Goal: Transaction & Acquisition: Purchase product/service

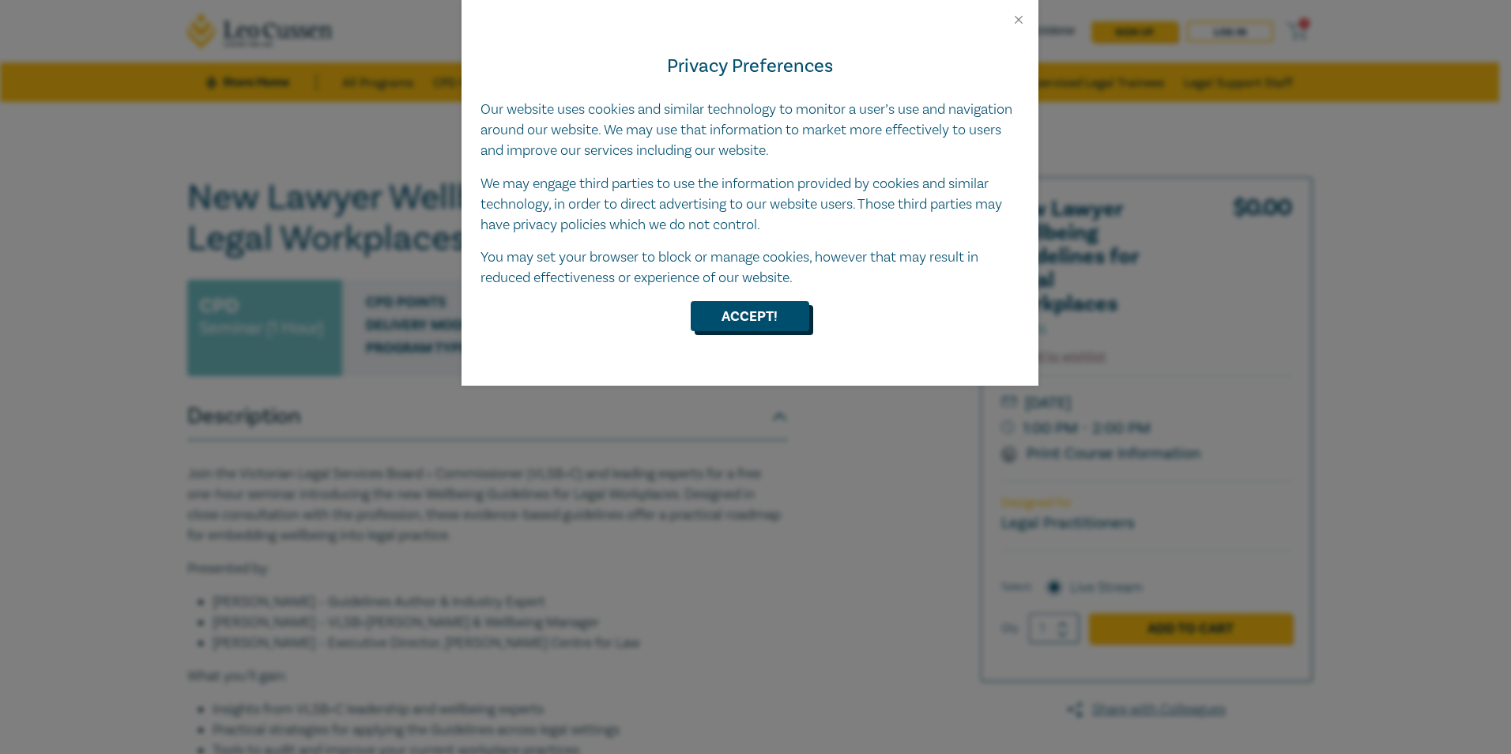
click at [745, 314] on button "Accept!" at bounding box center [750, 316] width 119 height 30
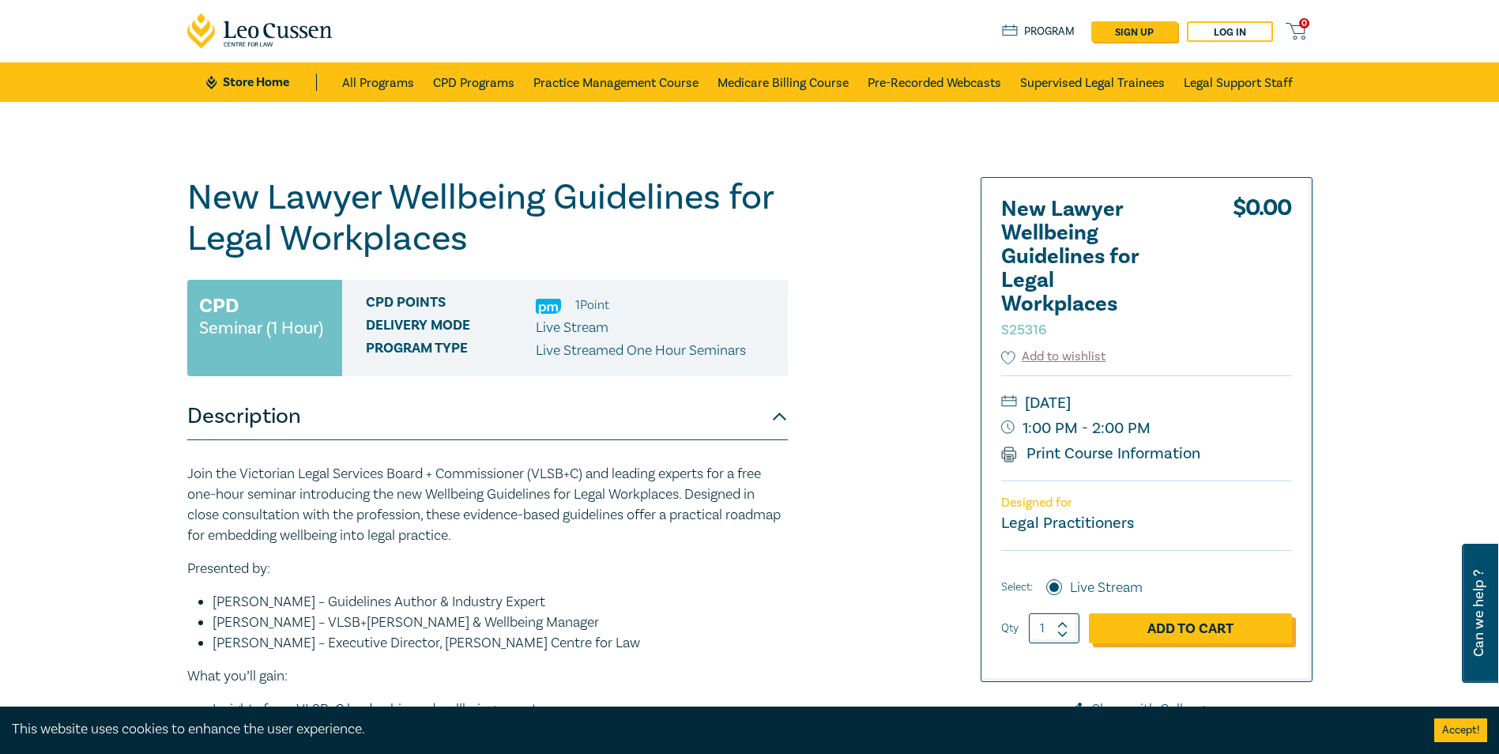
click at [1190, 622] on link "Add to Cart" at bounding box center [1190, 628] width 203 height 30
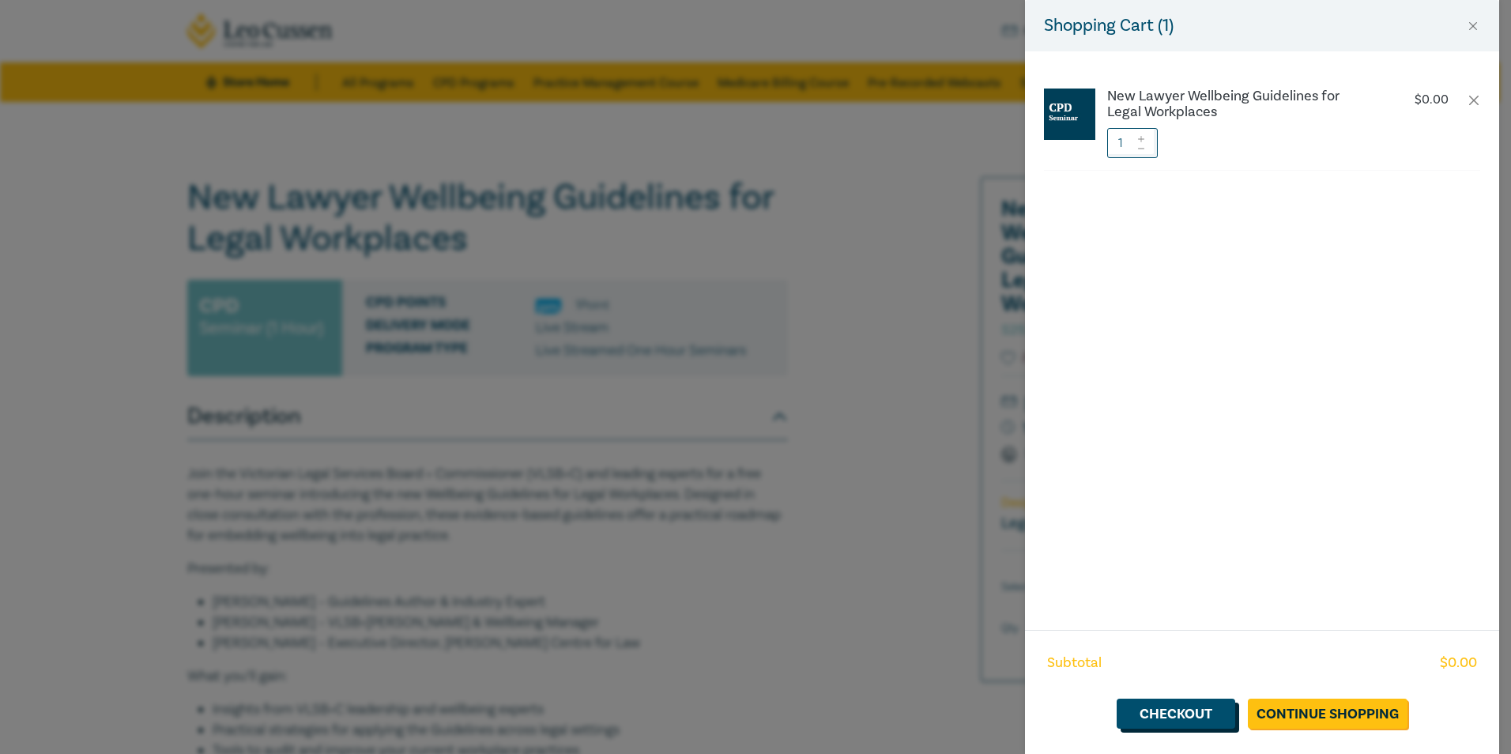
click at [1199, 714] on link "Checkout" at bounding box center [1175, 714] width 119 height 30
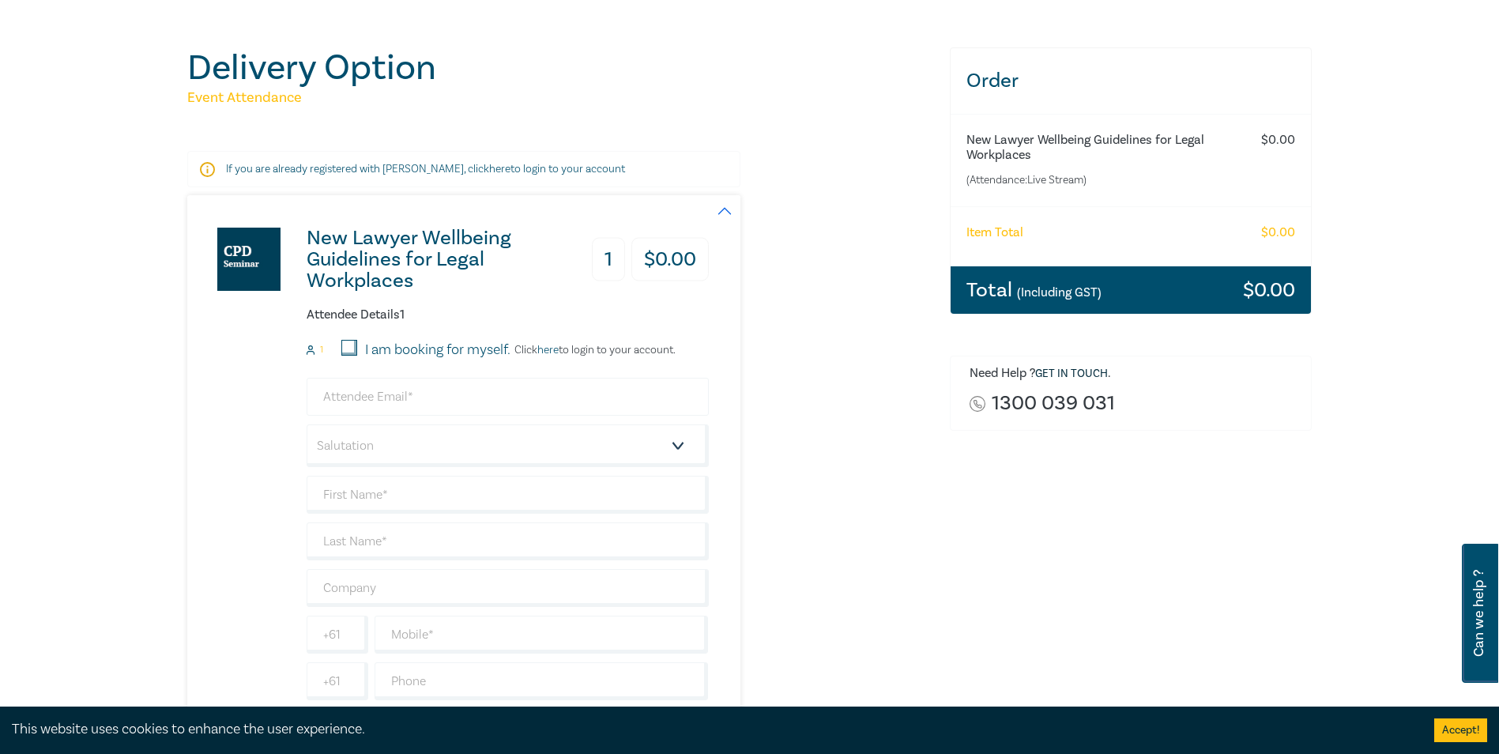
scroll to position [237, 0]
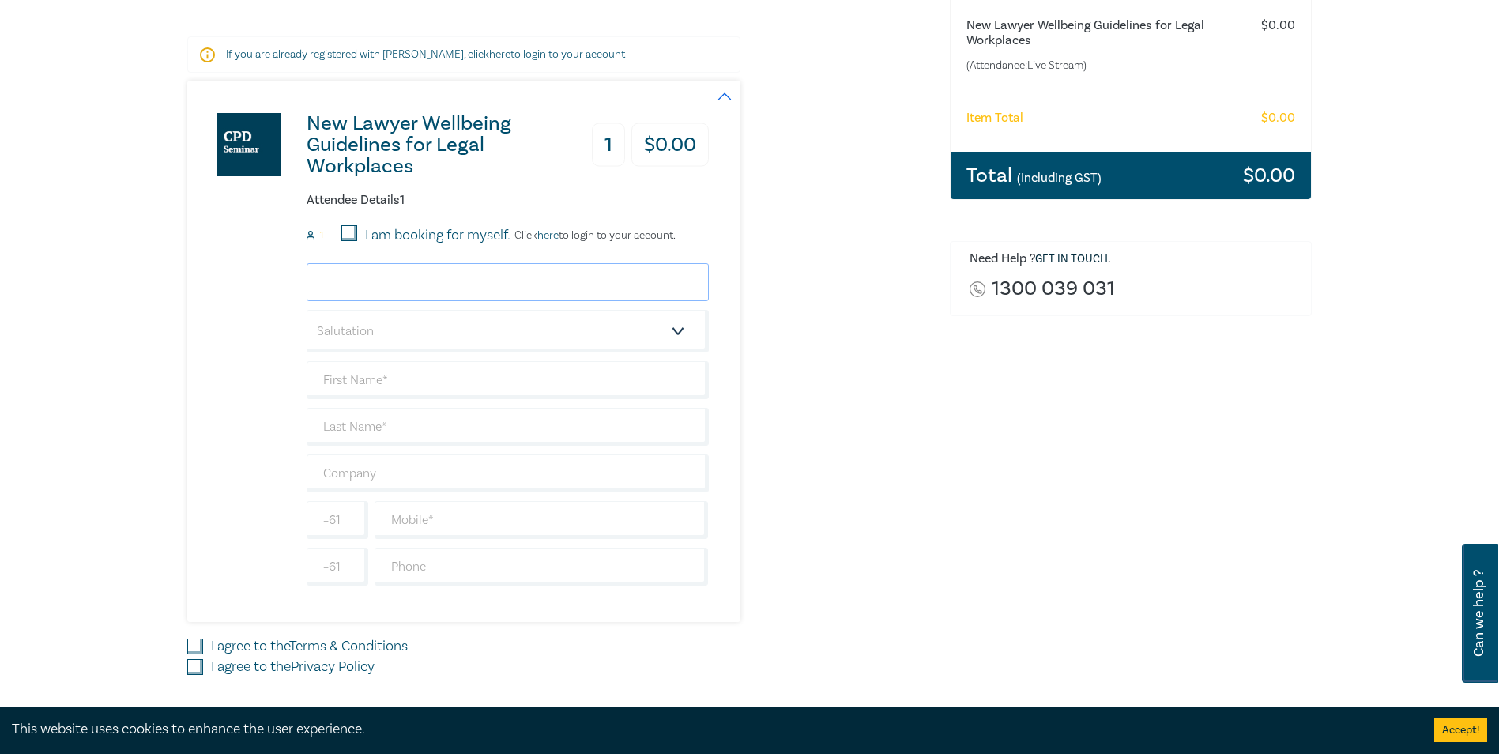
click at [408, 279] on input "email" at bounding box center [508, 282] width 402 height 38
click at [360, 284] on input "email" at bounding box center [508, 282] width 402 height 38
type input "[EMAIL_ADDRESS][DOMAIN_NAME]"
click at [687, 332] on select "Salutation Mr. Mrs. Ms. Miss Dr. Prof. Other" at bounding box center [508, 331] width 402 height 43
select select "Mr."
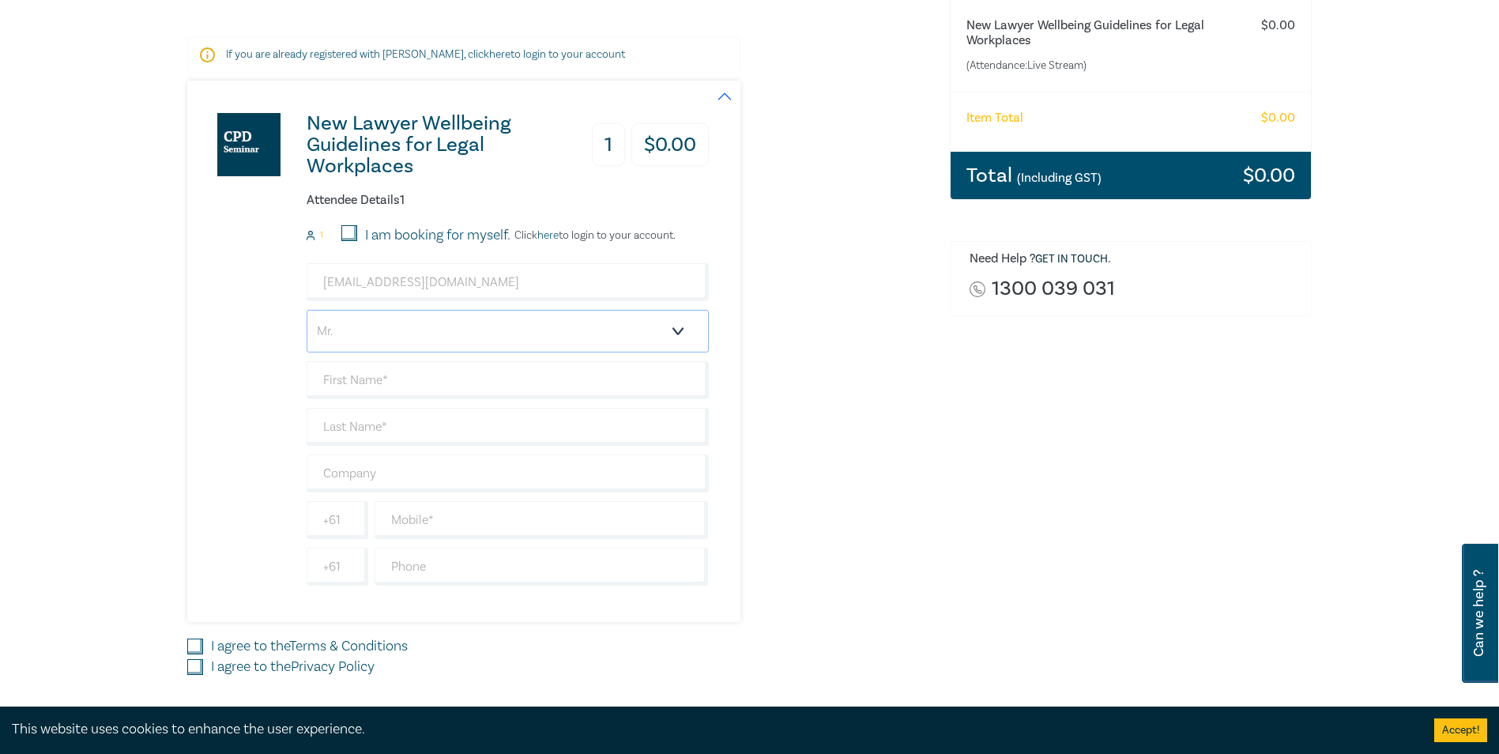
click at [307, 310] on select "Salutation Mr. Mrs. Ms. Miss Dr. Prof. Other" at bounding box center [508, 331] width 402 height 43
click at [341, 379] on input "text" at bounding box center [508, 380] width 402 height 38
type input "[PERSON_NAME]"
click at [353, 409] on input "text" at bounding box center [508, 427] width 402 height 38
type input "[PERSON_NAME]"
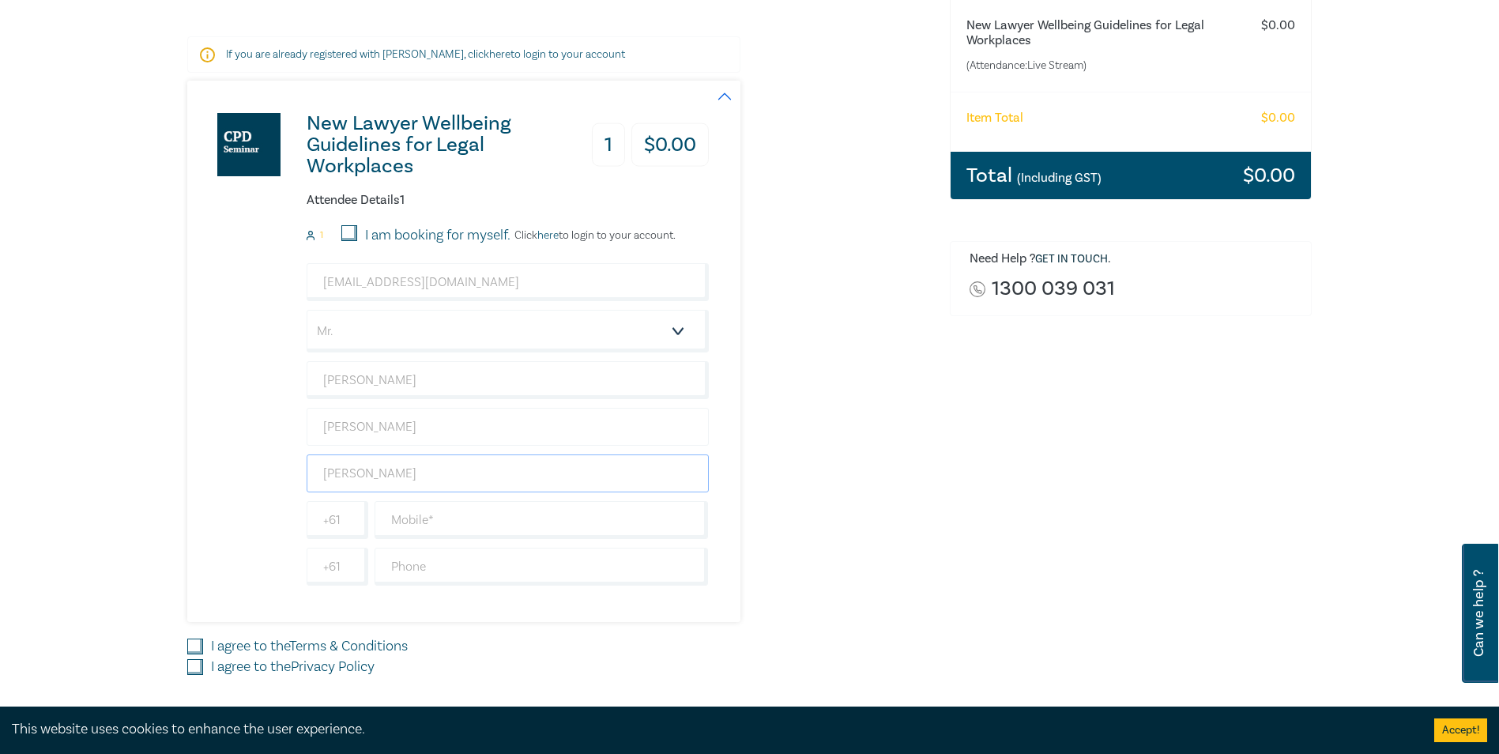
type input "[PERSON_NAME]"
click at [423, 559] on input "03" at bounding box center [542, 567] width 334 height 38
type input "039118511"
click at [196, 648] on input "I agree to the Terms & Conditions" at bounding box center [195, 646] width 16 height 16
checkbox input "true"
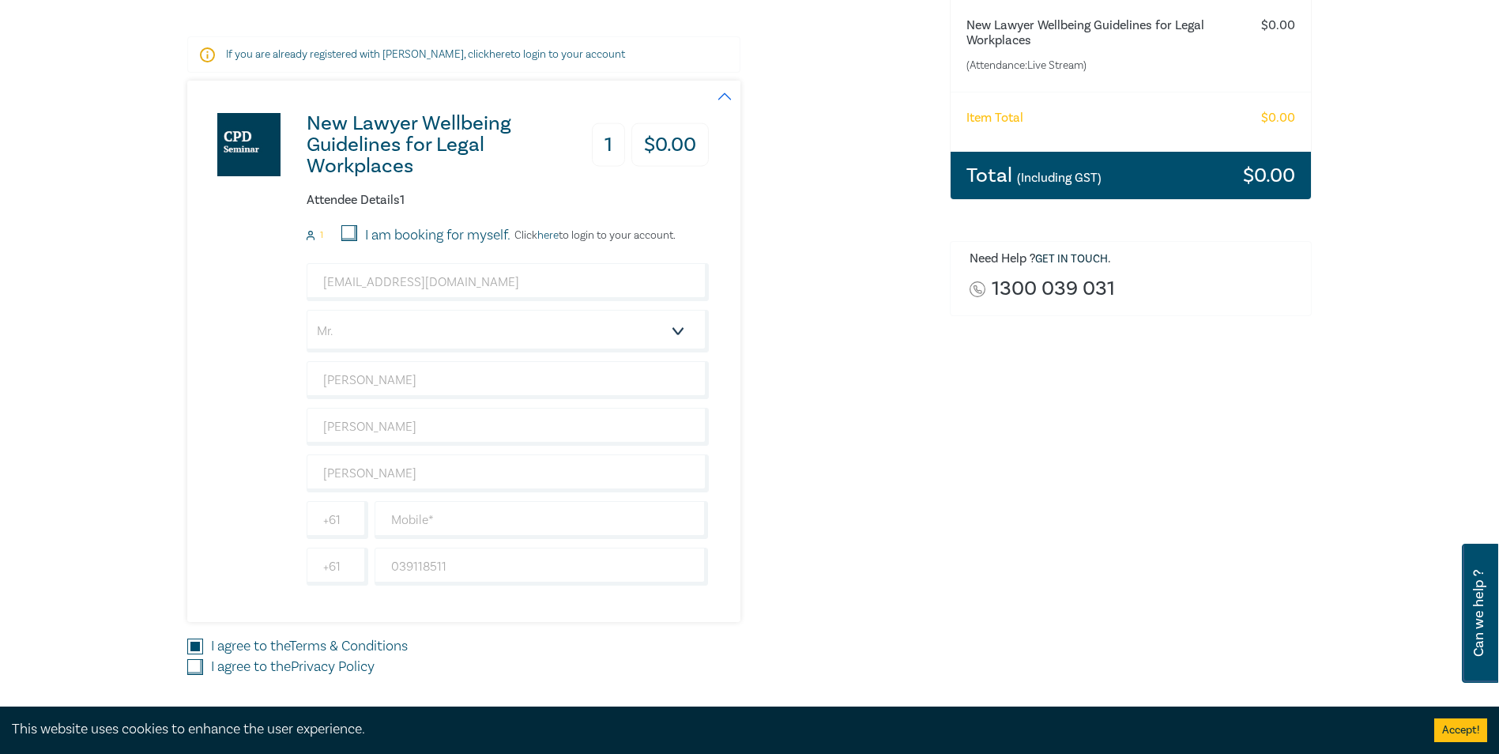
click at [197, 672] on input "I agree to the Privacy Policy" at bounding box center [195, 667] width 16 height 16
checkbox input "true"
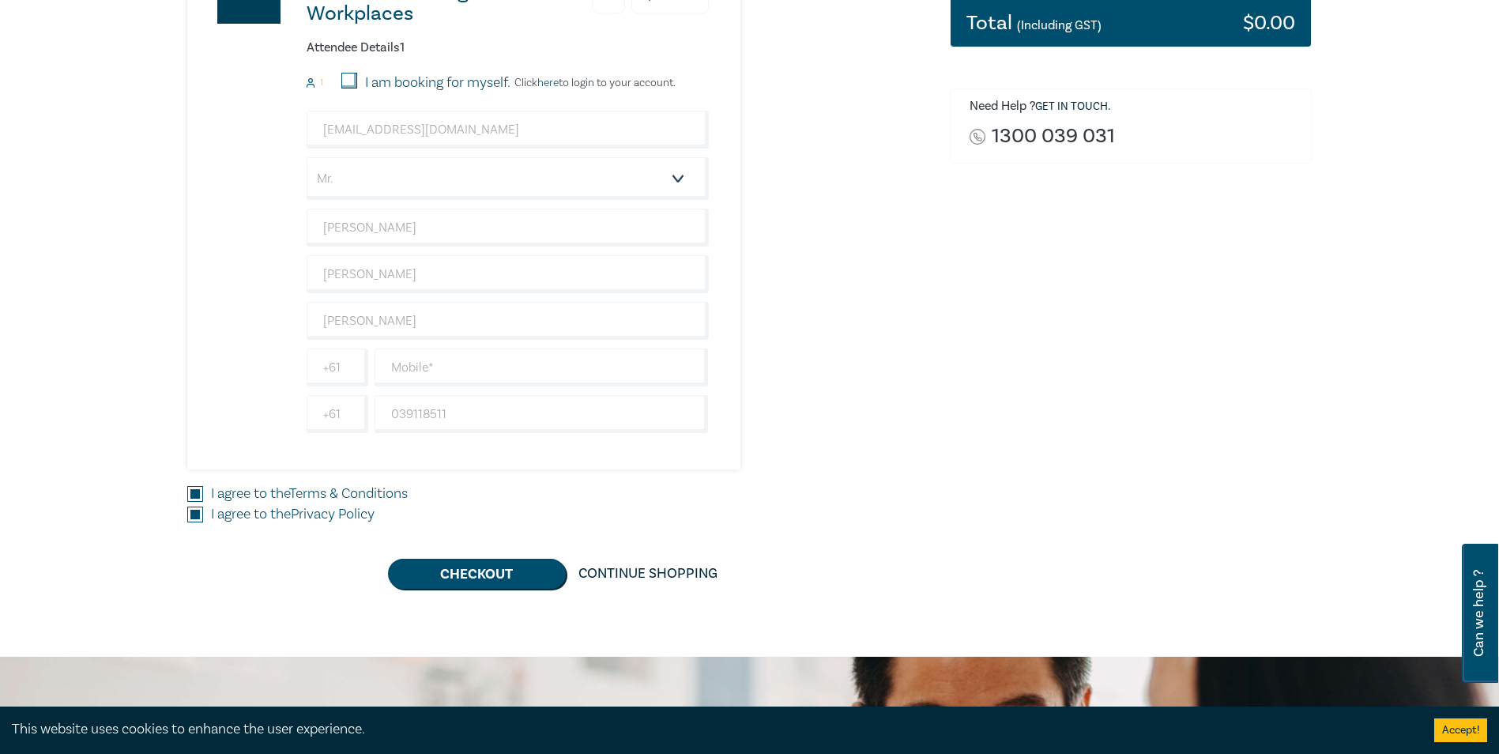
scroll to position [632, 0]
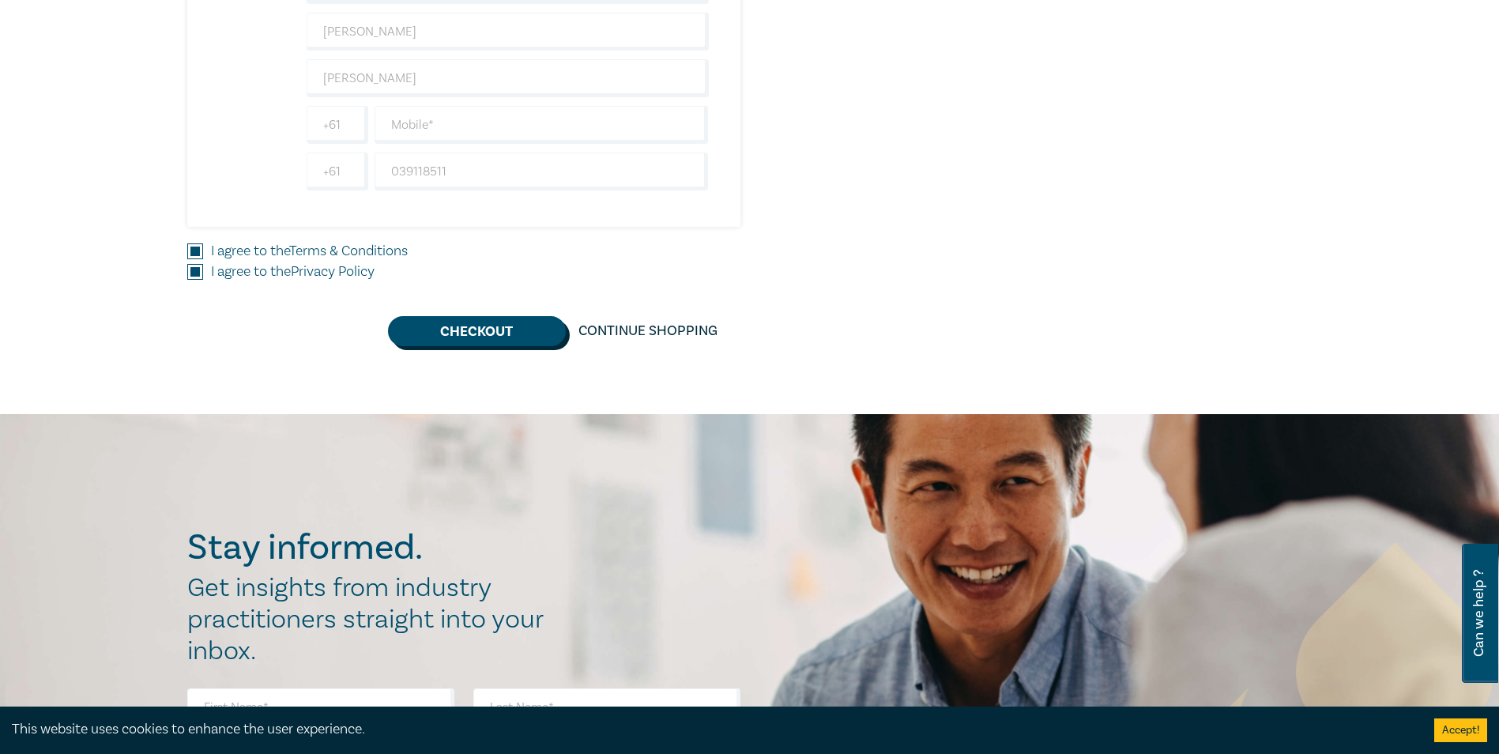
click at [484, 330] on button "Checkout" at bounding box center [477, 331] width 178 height 30
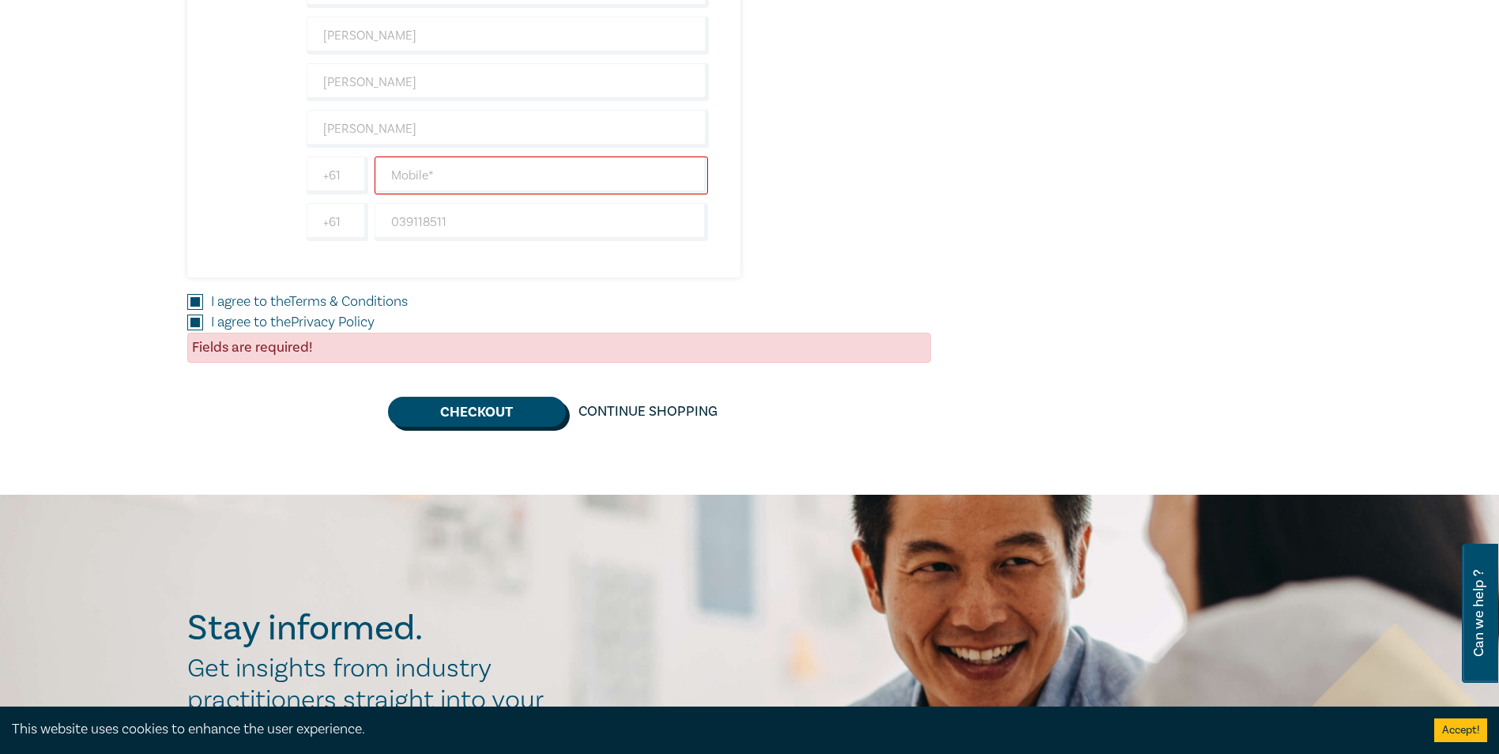
scroll to position [553, 0]
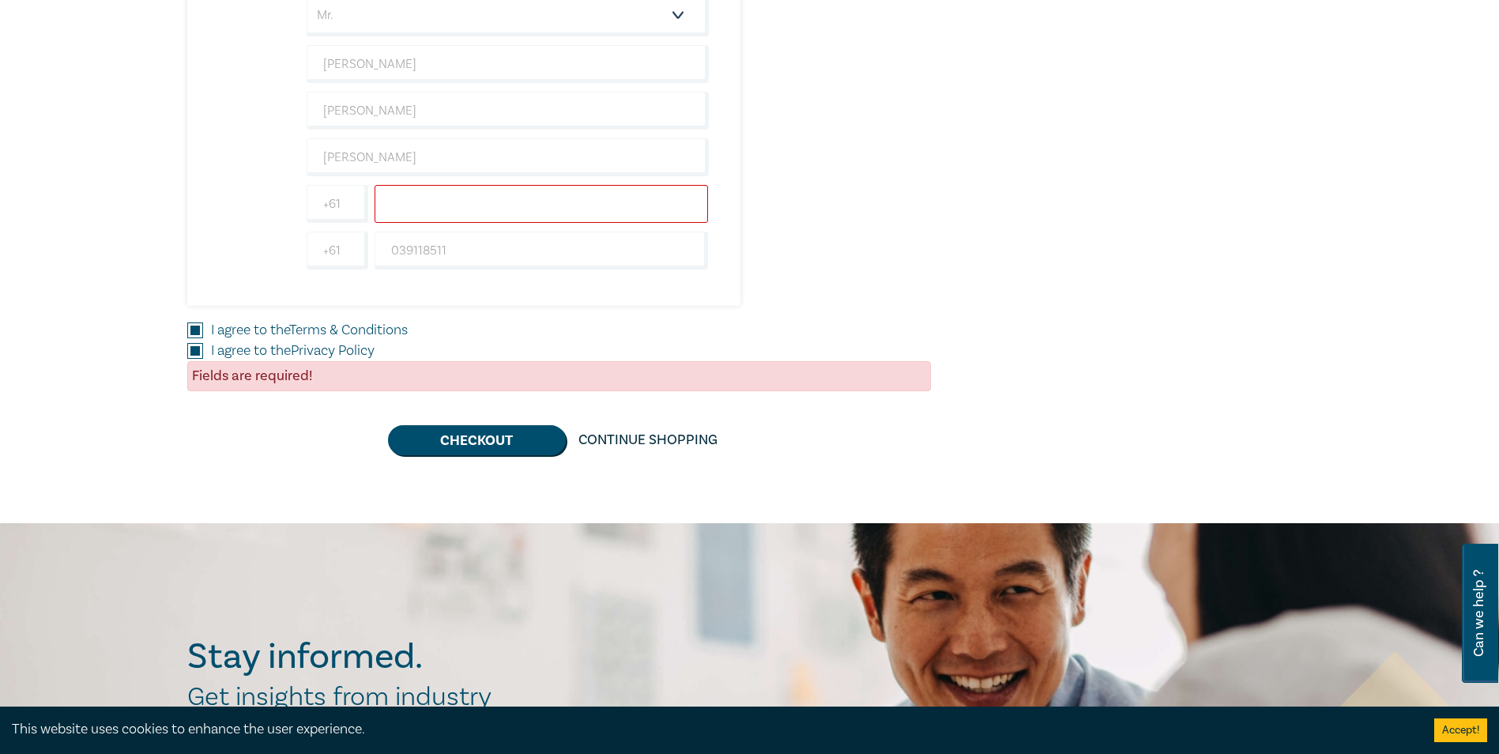
click at [407, 213] on input "text" at bounding box center [542, 204] width 334 height 38
type input "03.93118511"
click at [469, 430] on button "Checkout" at bounding box center [477, 440] width 178 height 30
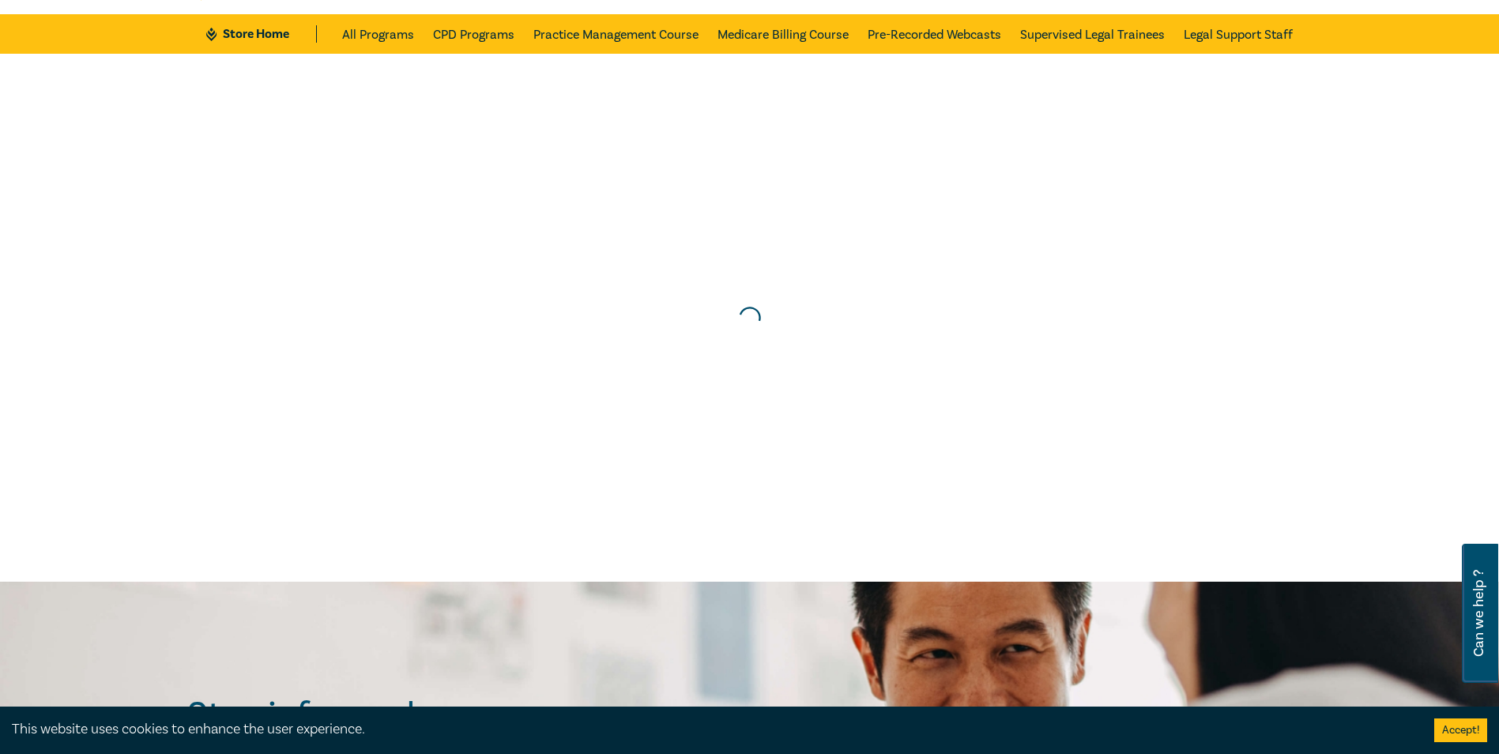
scroll to position [0, 0]
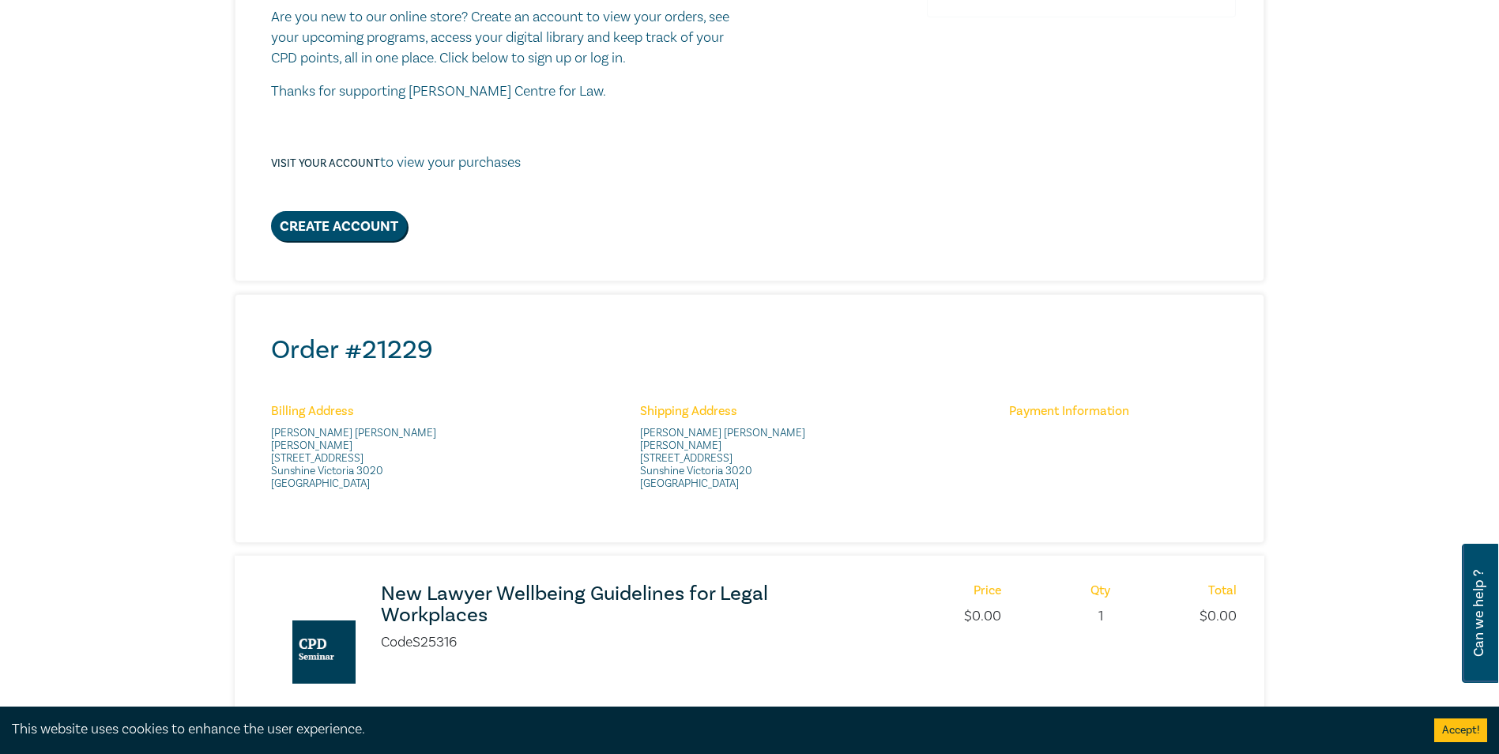
scroll to position [316, 0]
